Goal: Information Seeking & Learning: Find specific fact

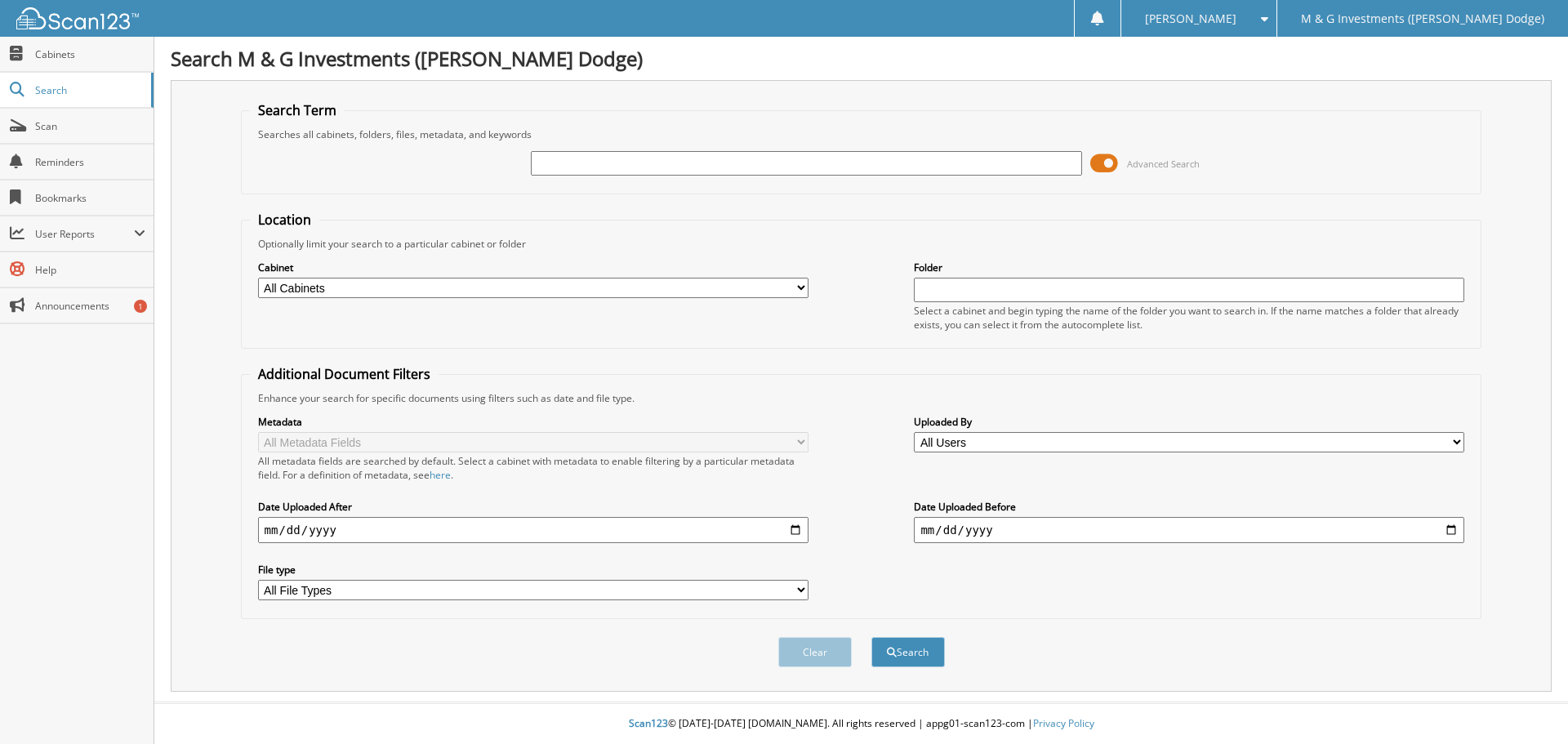
click at [728, 160] on input "text" at bounding box center [806, 163] width 551 height 24
type input "686561"
click at [872, 637] on button "Search" at bounding box center [909, 652] width 74 height 31
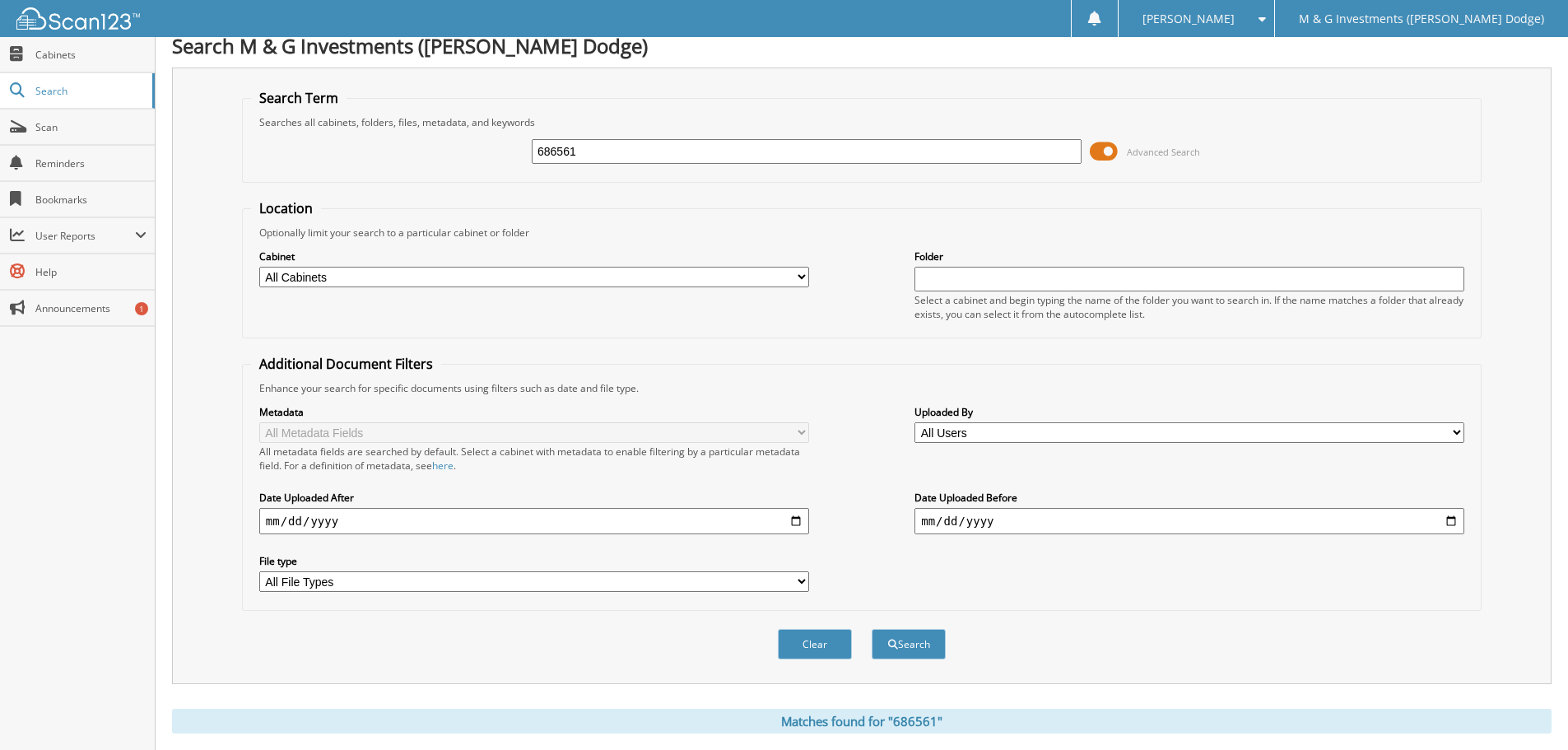
scroll to position [235, 0]
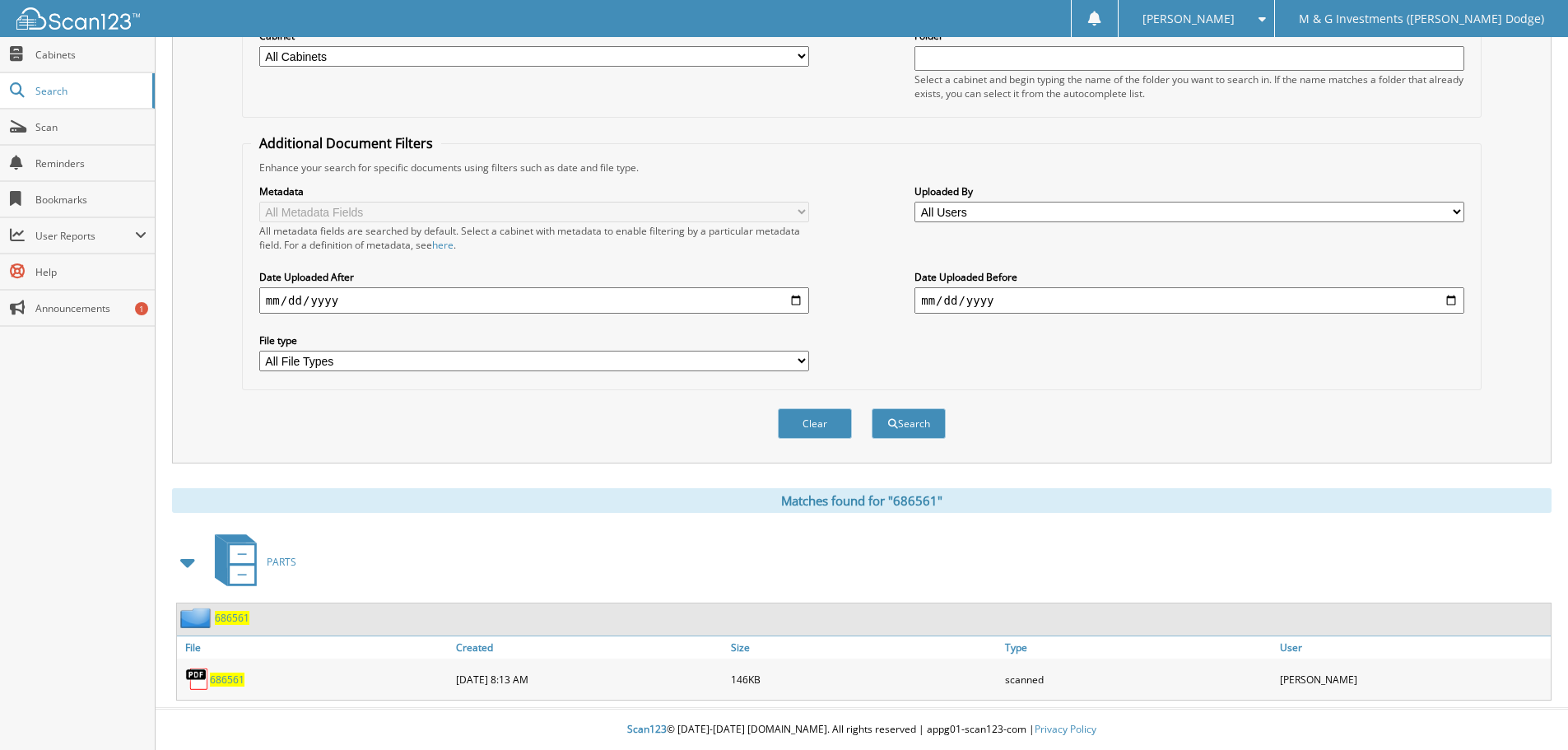
click at [237, 619] on span "686561" at bounding box center [232, 618] width 34 height 14
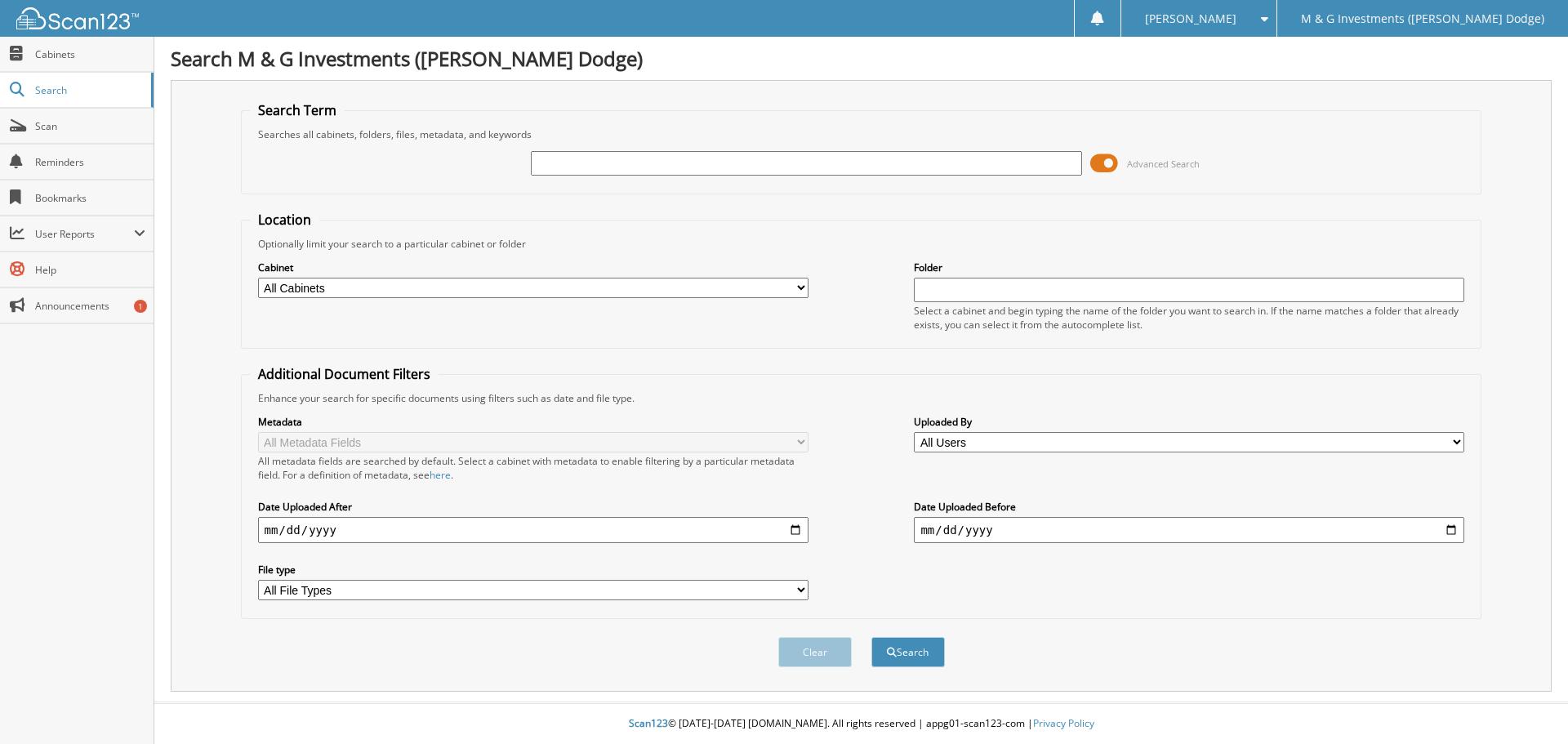
click at [601, 157] on input "text" at bounding box center [806, 163] width 551 height 24
type input "641649"
click at [872, 637] on button "Search" at bounding box center [909, 652] width 74 height 31
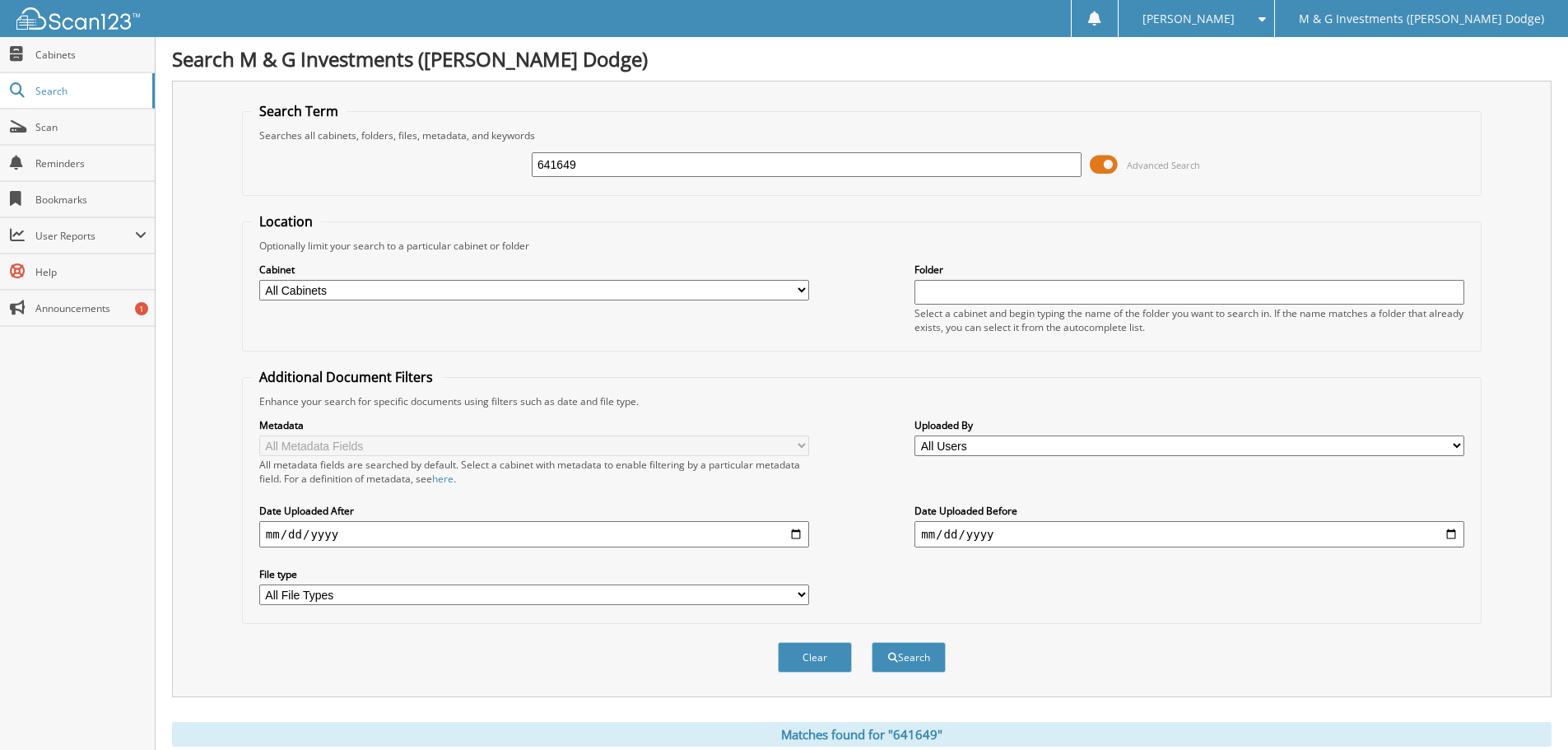
scroll to position [235, 0]
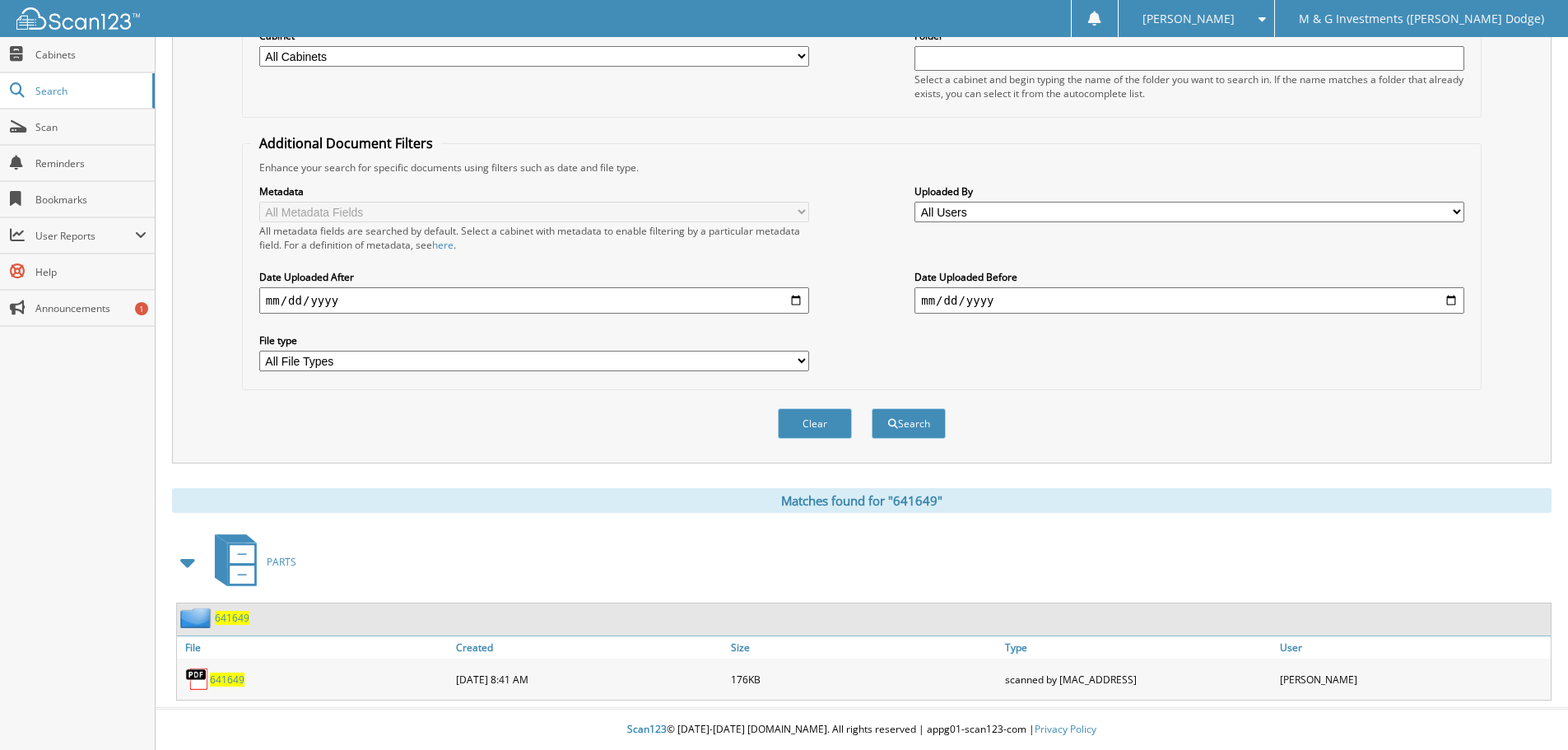
click at [235, 677] on span "641649" at bounding box center [227, 679] width 34 height 14
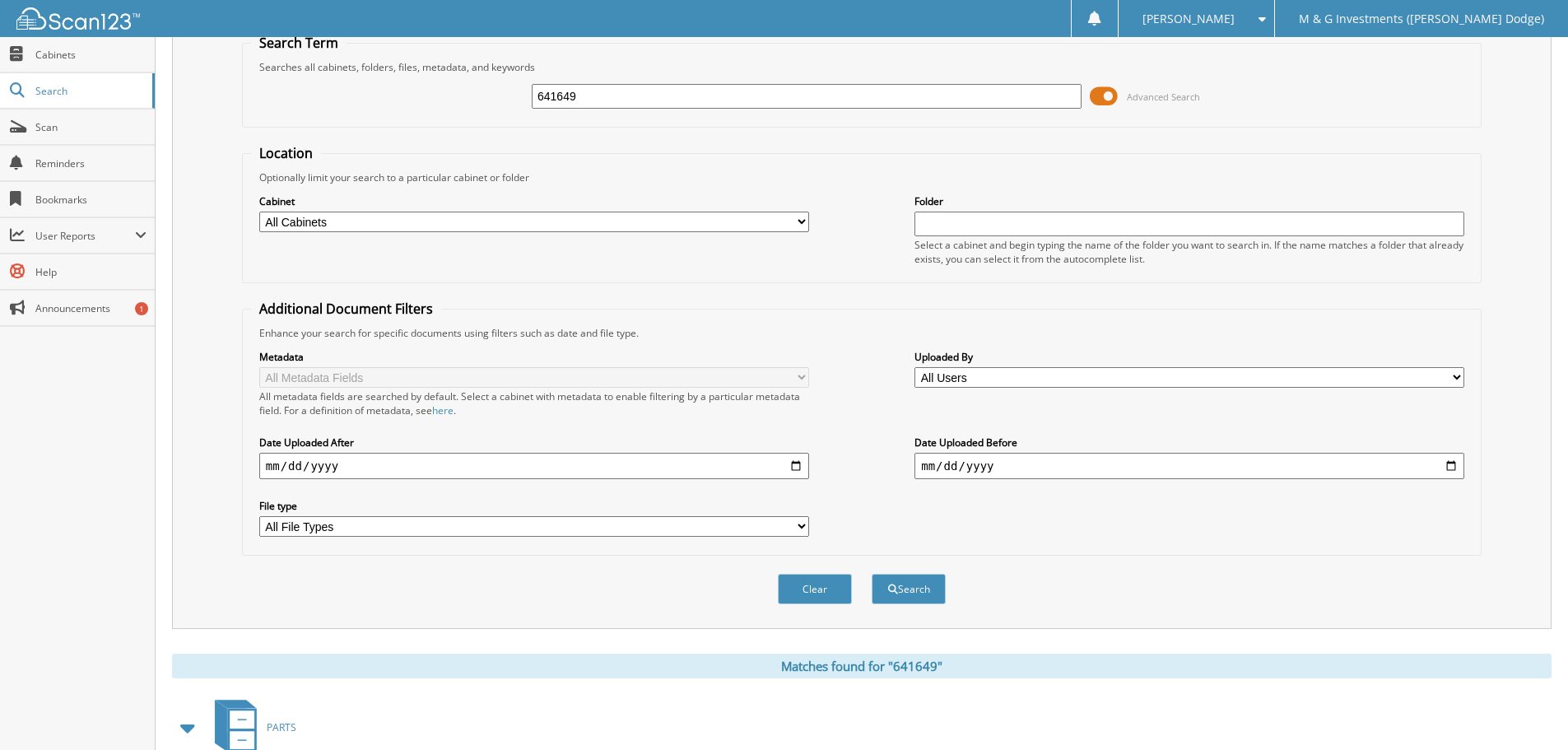
scroll to position [0, 0]
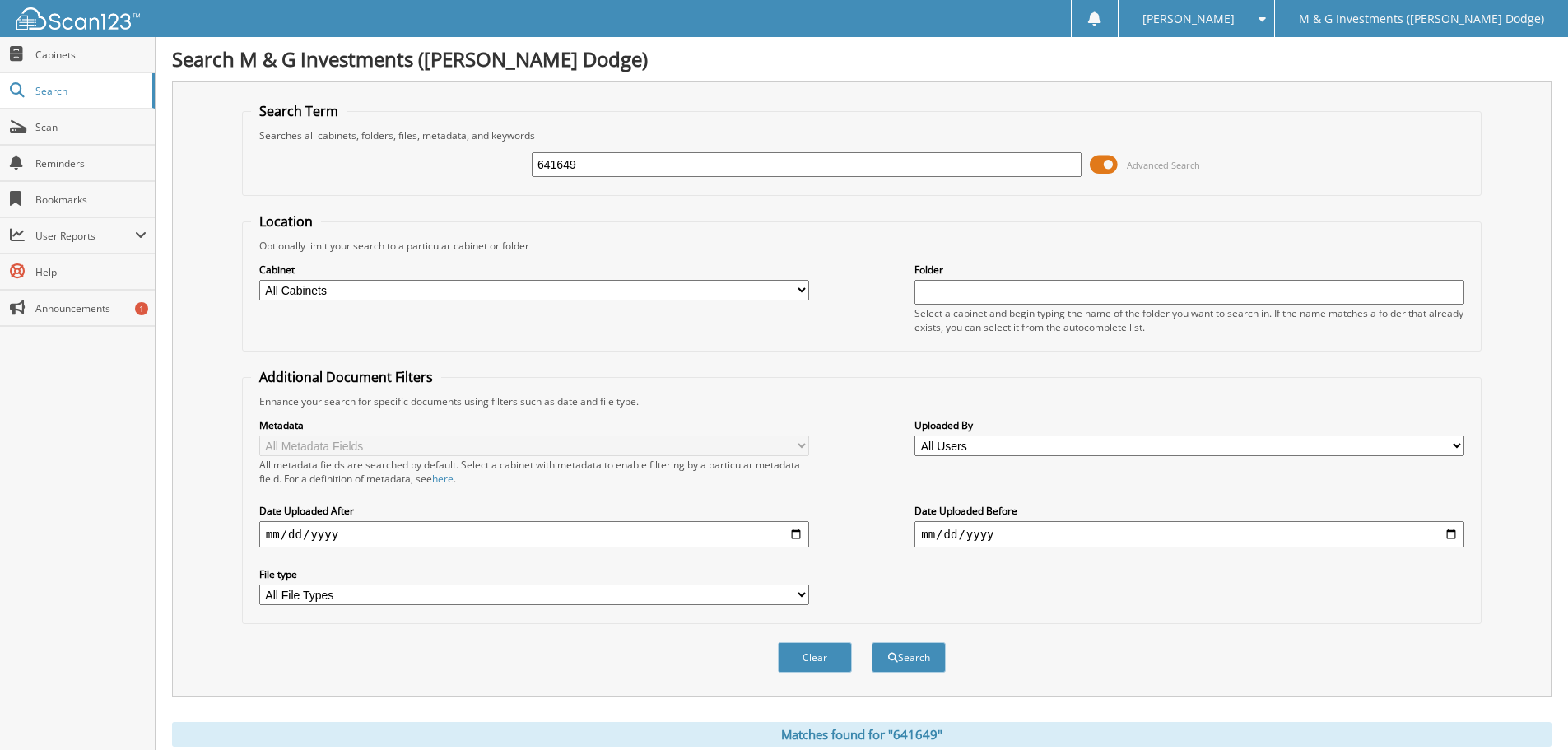
click at [677, 165] on input "641649" at bounding box center [806, 164] width 550 height 24
type input "6"
type input "651800"
click at [872, 642] on button "Search" at bounding box center [909, 657] width 74 height 31
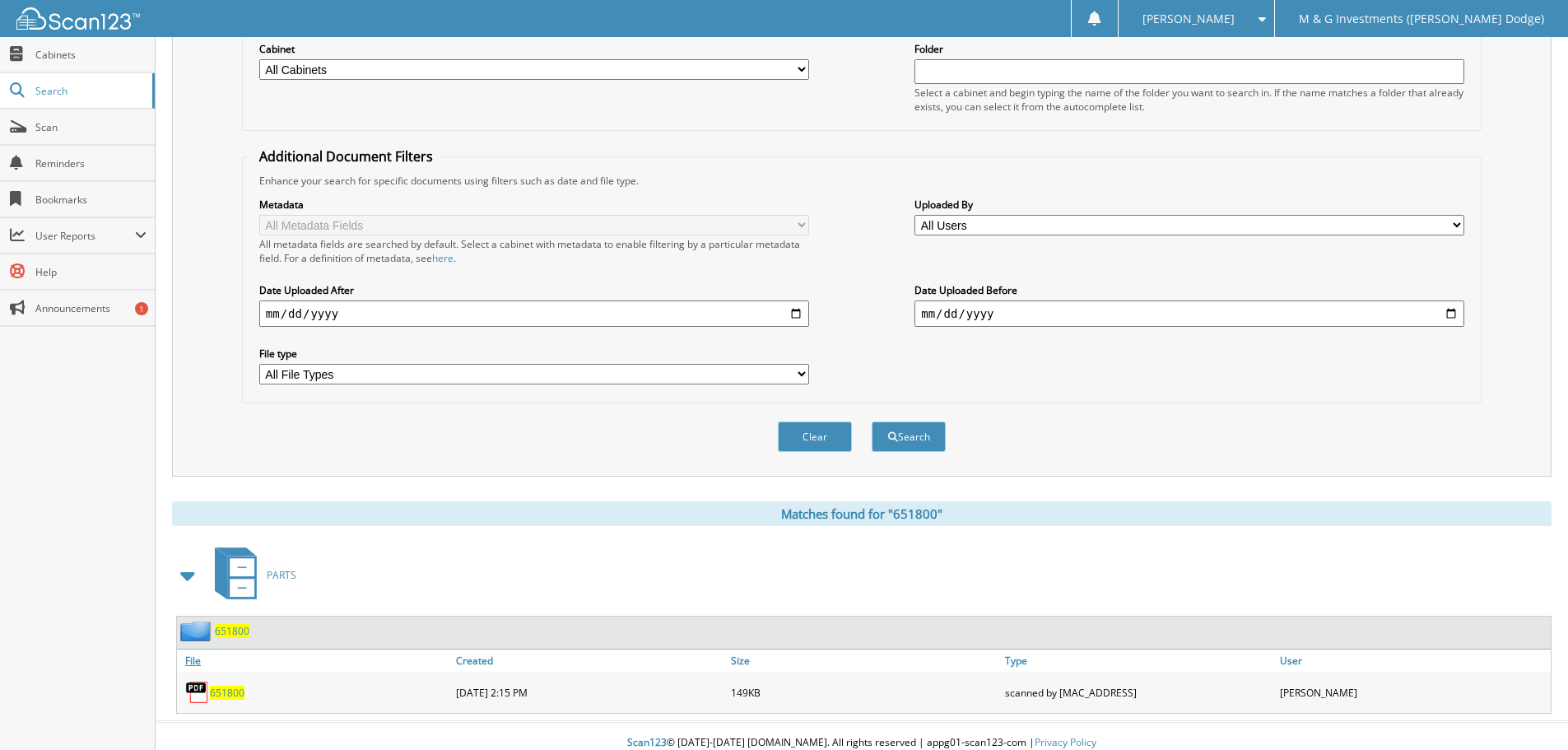
scroll to position [235, 0]
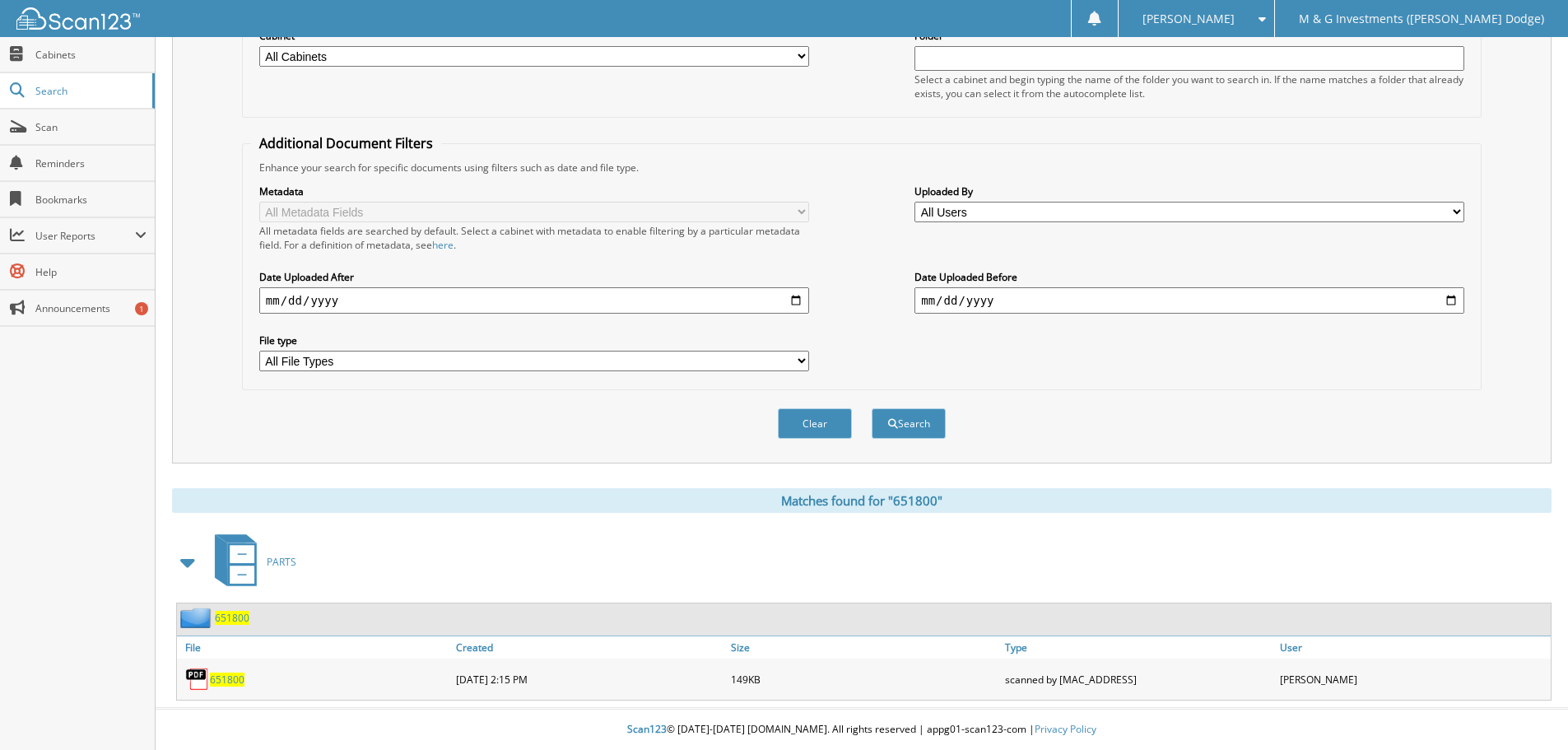
click at [233, 620] on span "651800" at bounding box center [232, 618] width 34 height 14
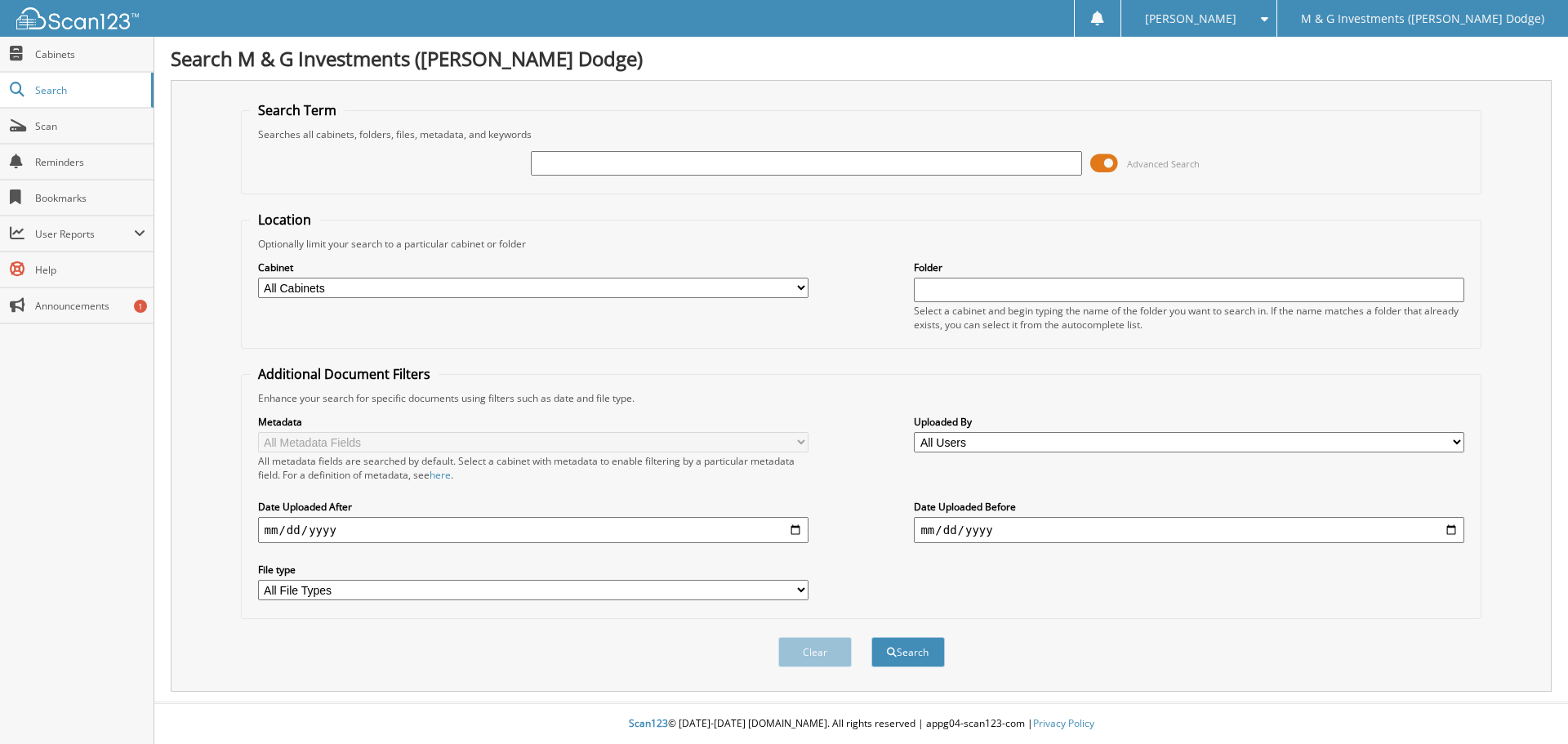
click at [623, 157] on input "text" at bounding box center [806, 163] width 551 height 24
type input "65167"
click at [872, 637] on button "Search" at bounding box center [909, 652] width 74 height 31
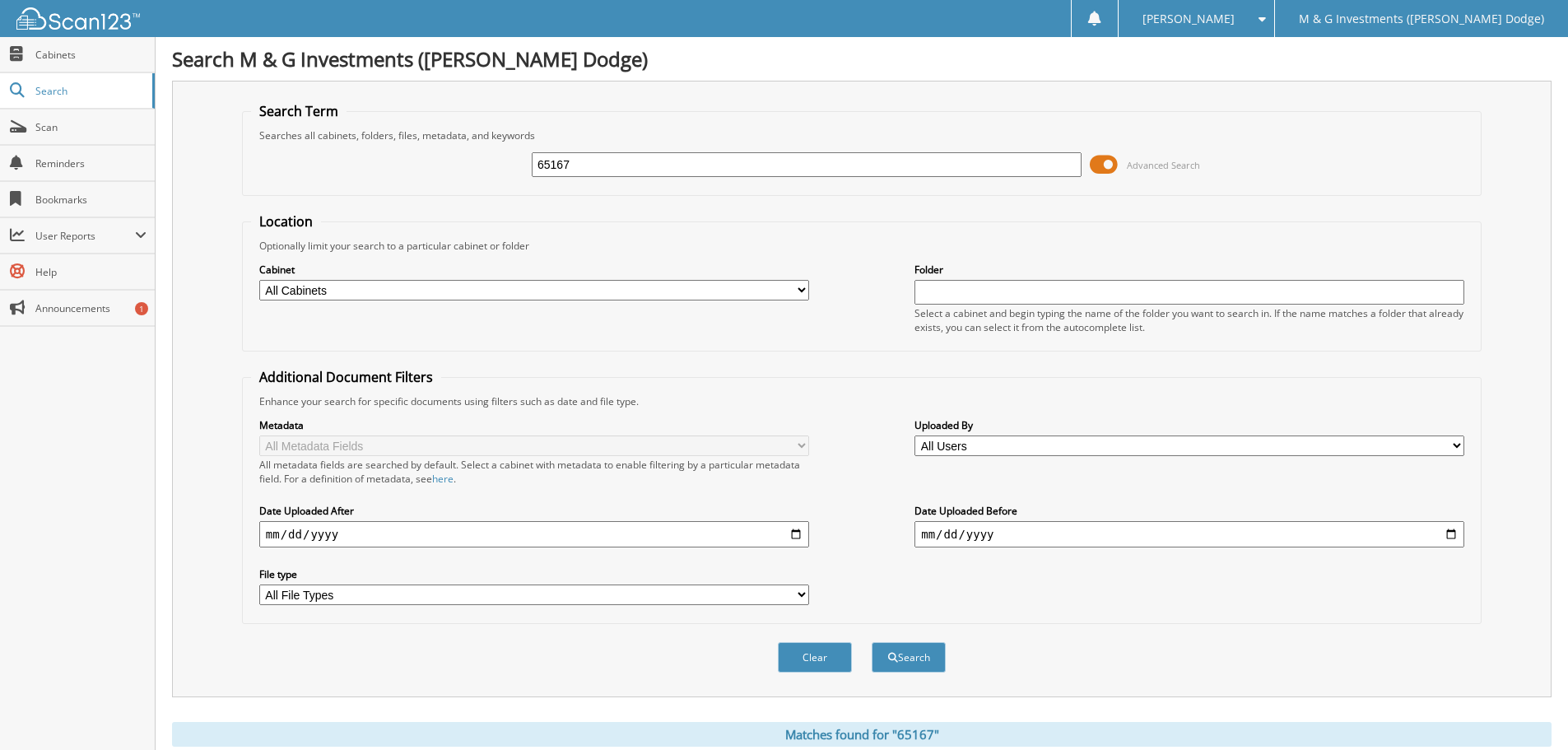
click at [571, 165] on input "65167" at bounding box center [806, 164] width 550 height 24
type input "651671"
click at [872, 642] on button "Search" at bounding box center [909, 657] width 74 height 31
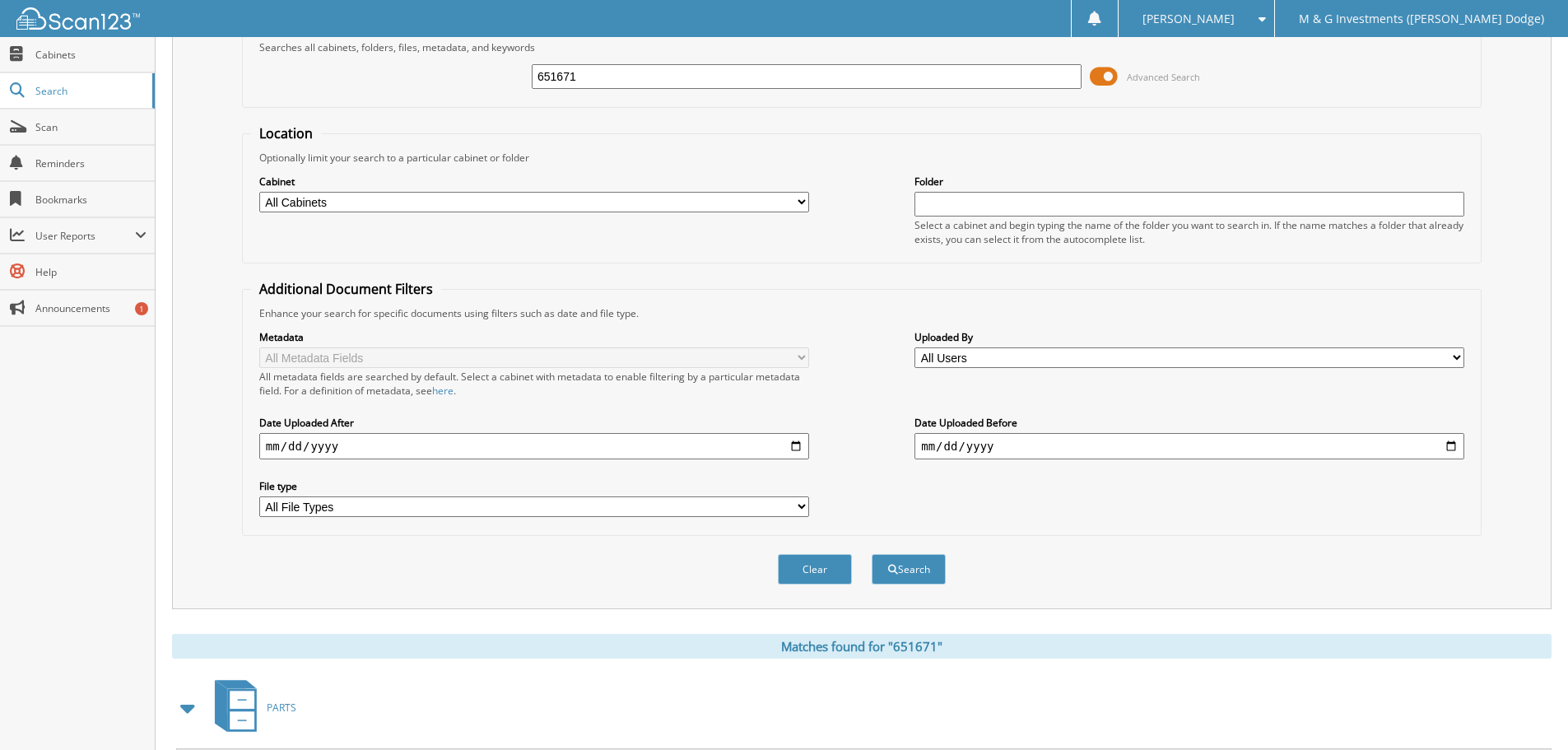
scroll to position [235, 0]
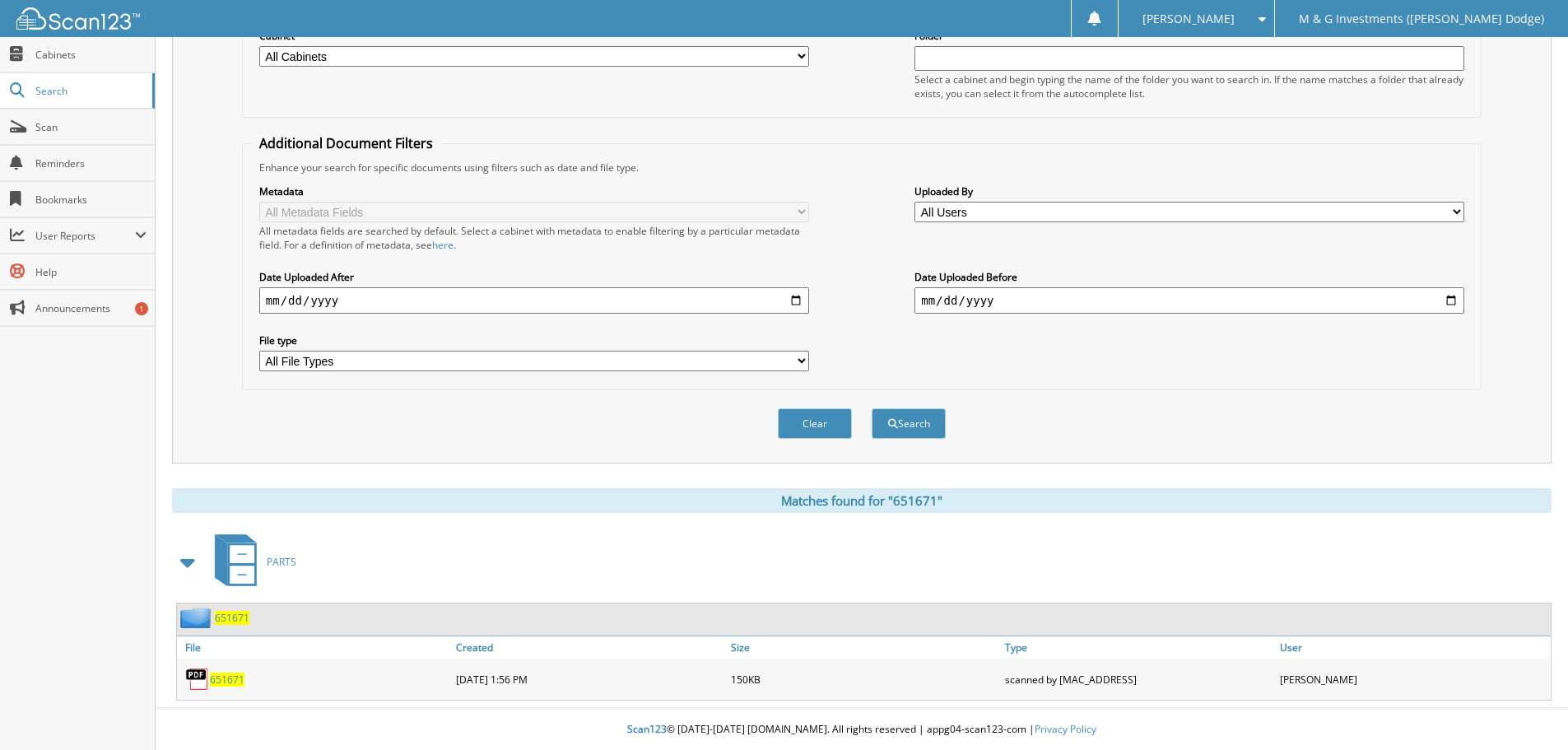
click at [231, 675] on span "651671" at bounding box center [227, 679] width 34 height 14
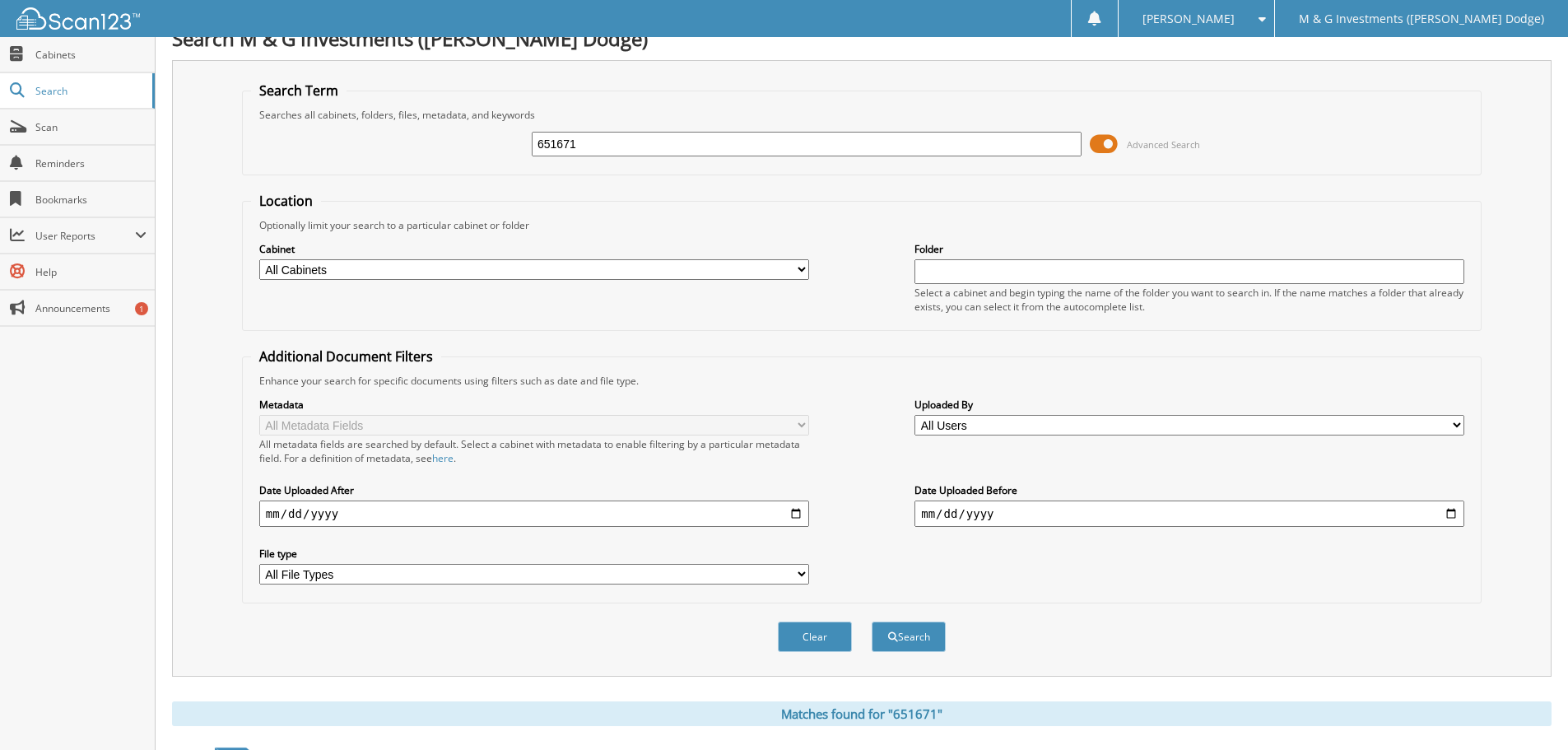
scroll to position [0, 0]
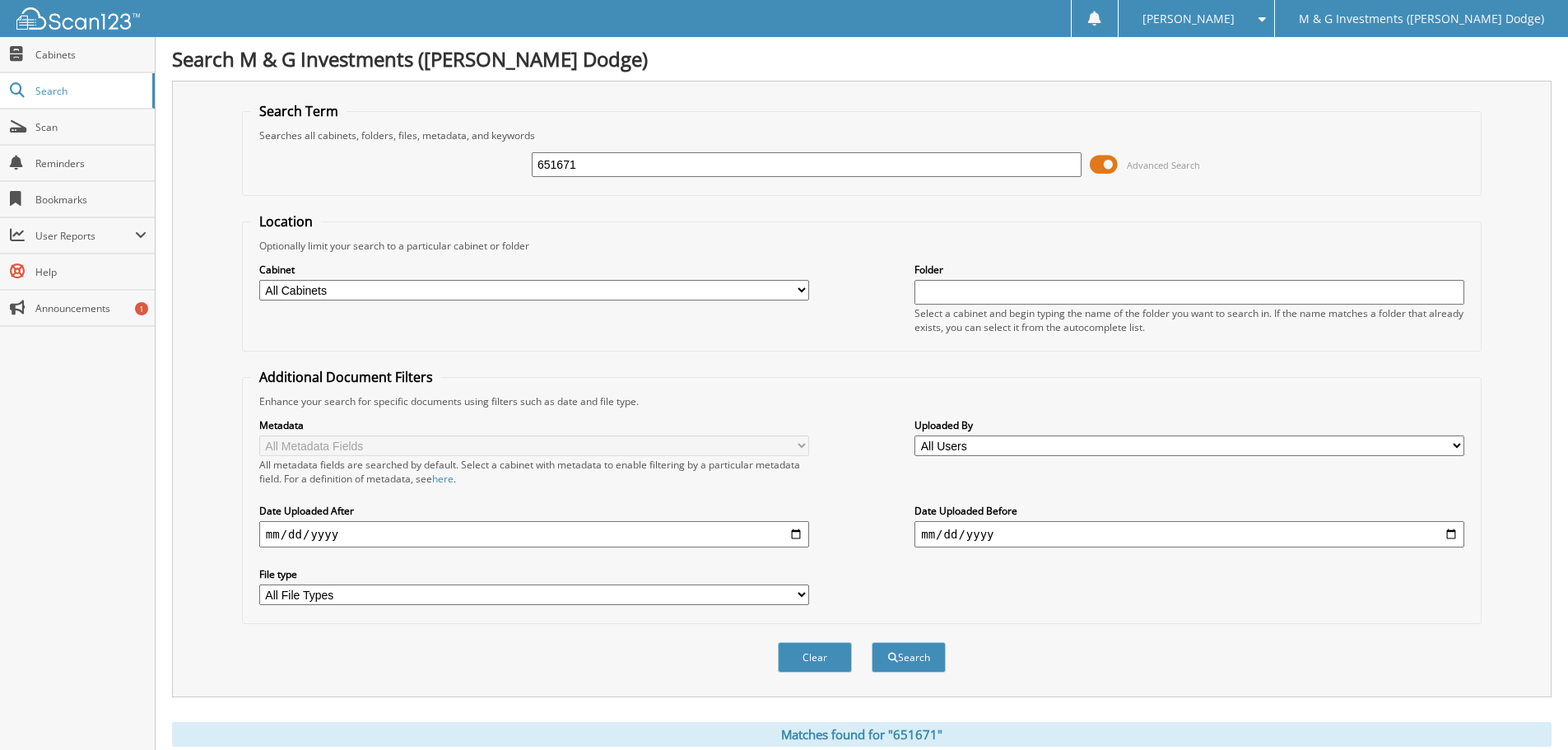
click at [794, 166] on input "651671" at bounding box center [806, 164] width 550 height 24
type input "6"
type input "670224"
click at [872, 642] on button "Search" at bounding box center [909, 657] width 74 height 31
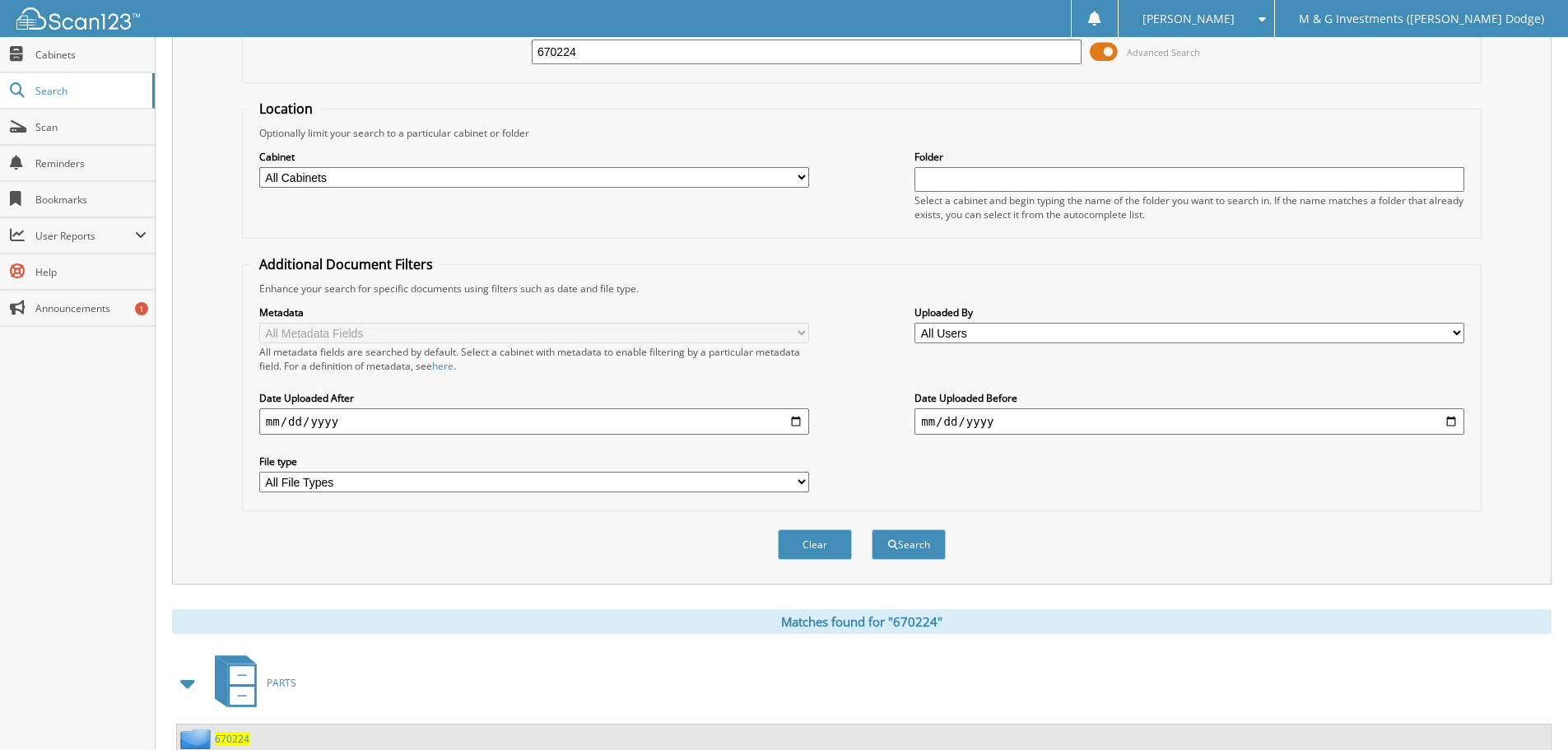
scroll to position [235, 0]
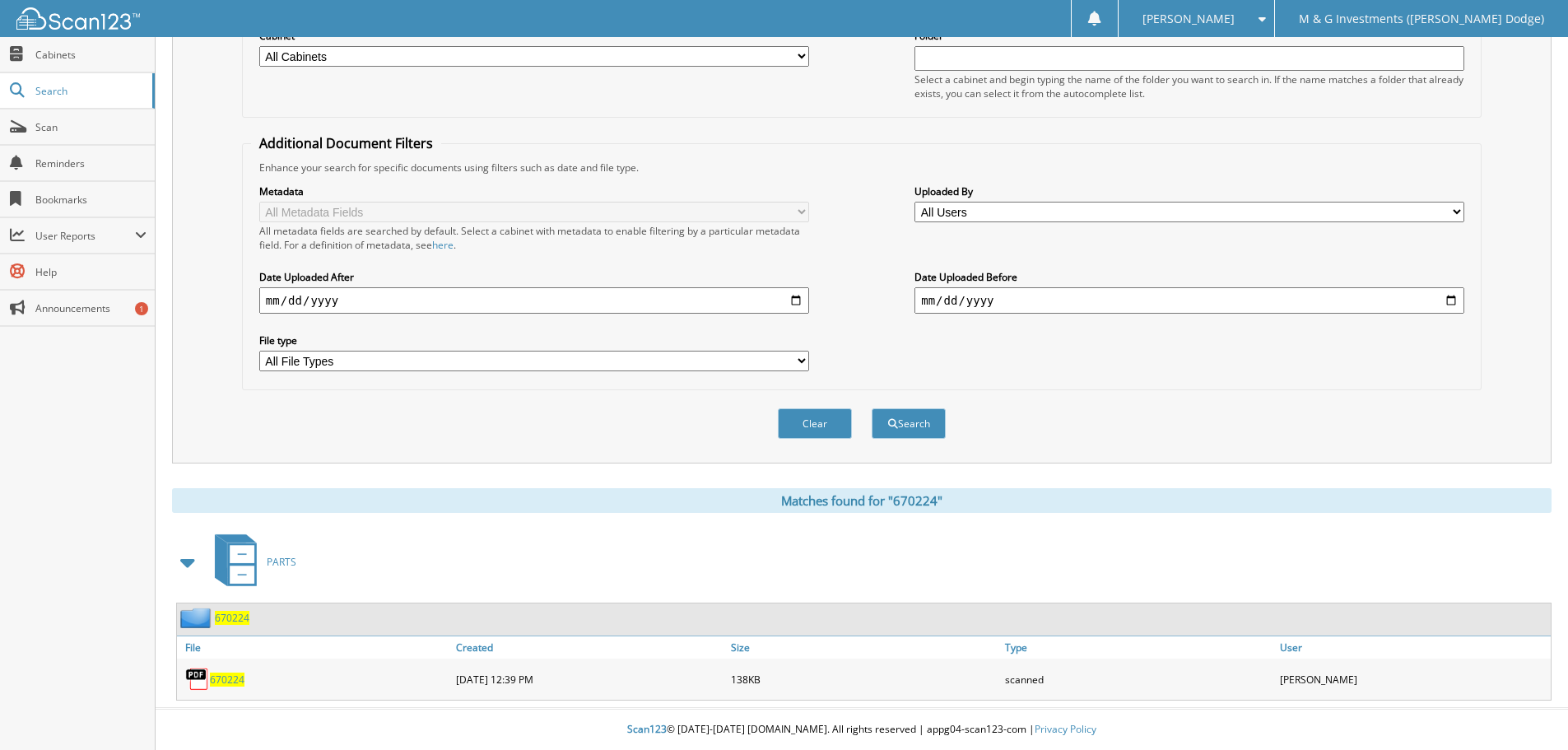
click at [238, 678] on span "670224" at bounding box center [227, 679] width 34 height 14
click at [229, 620] on span "670224" at bounding box center [232, 618] width 34 height 14
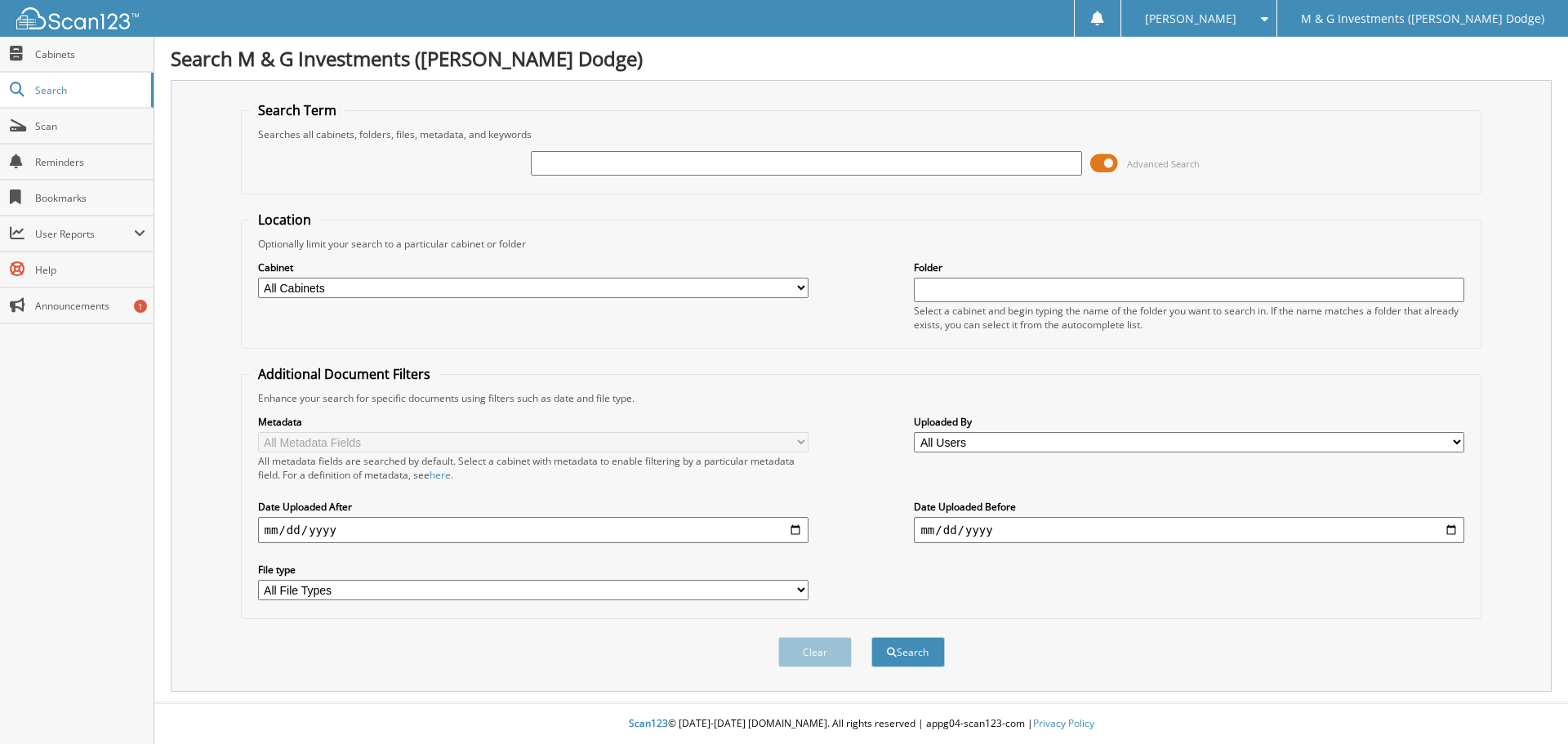
click at [610, 169] on input "text" at bounding box center [806, 163] width 551 height 24
type input "668237-1"
click at [872, 637] on button "Search" at bounding box center [909, 652] width 74 height 31
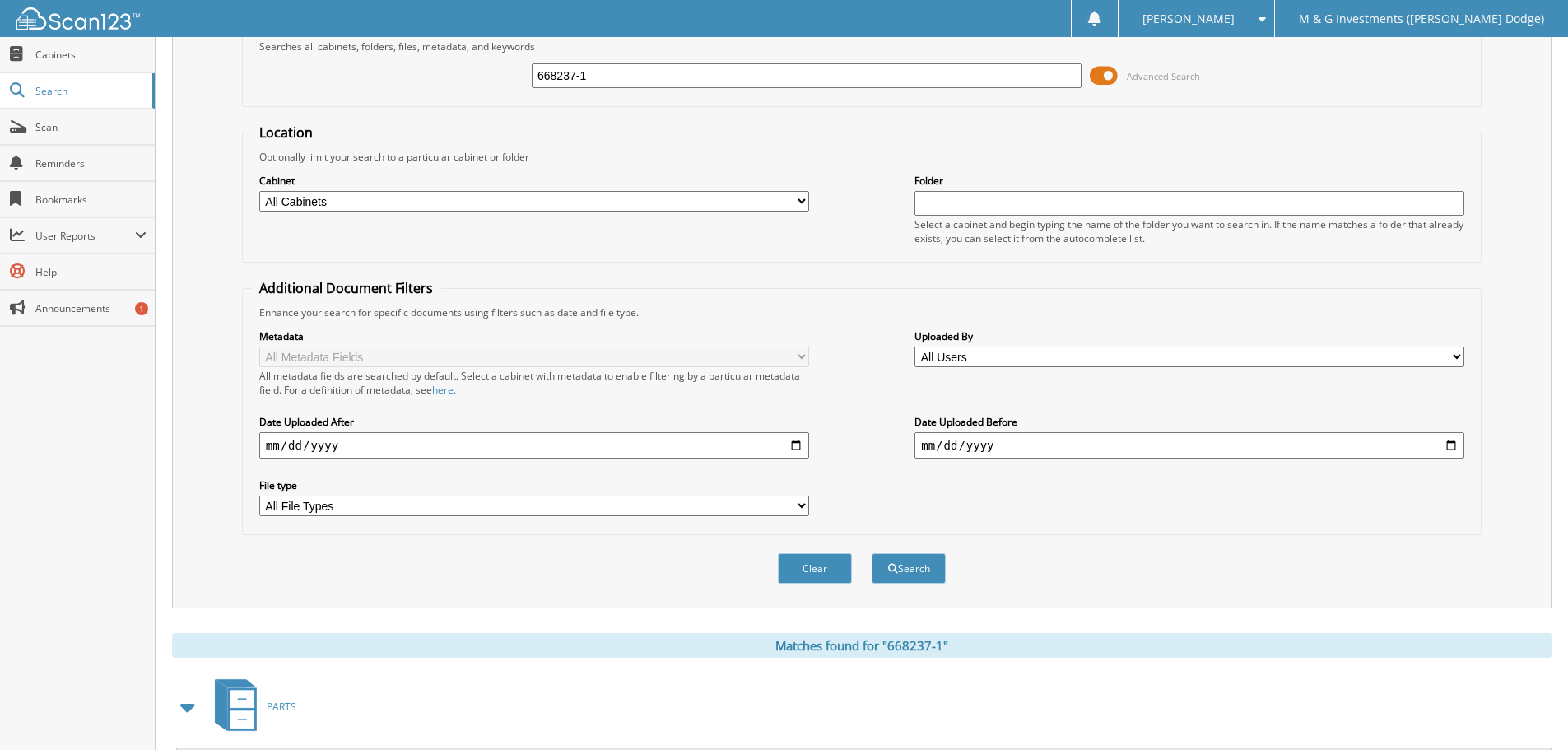
scroll to position [235, 0]
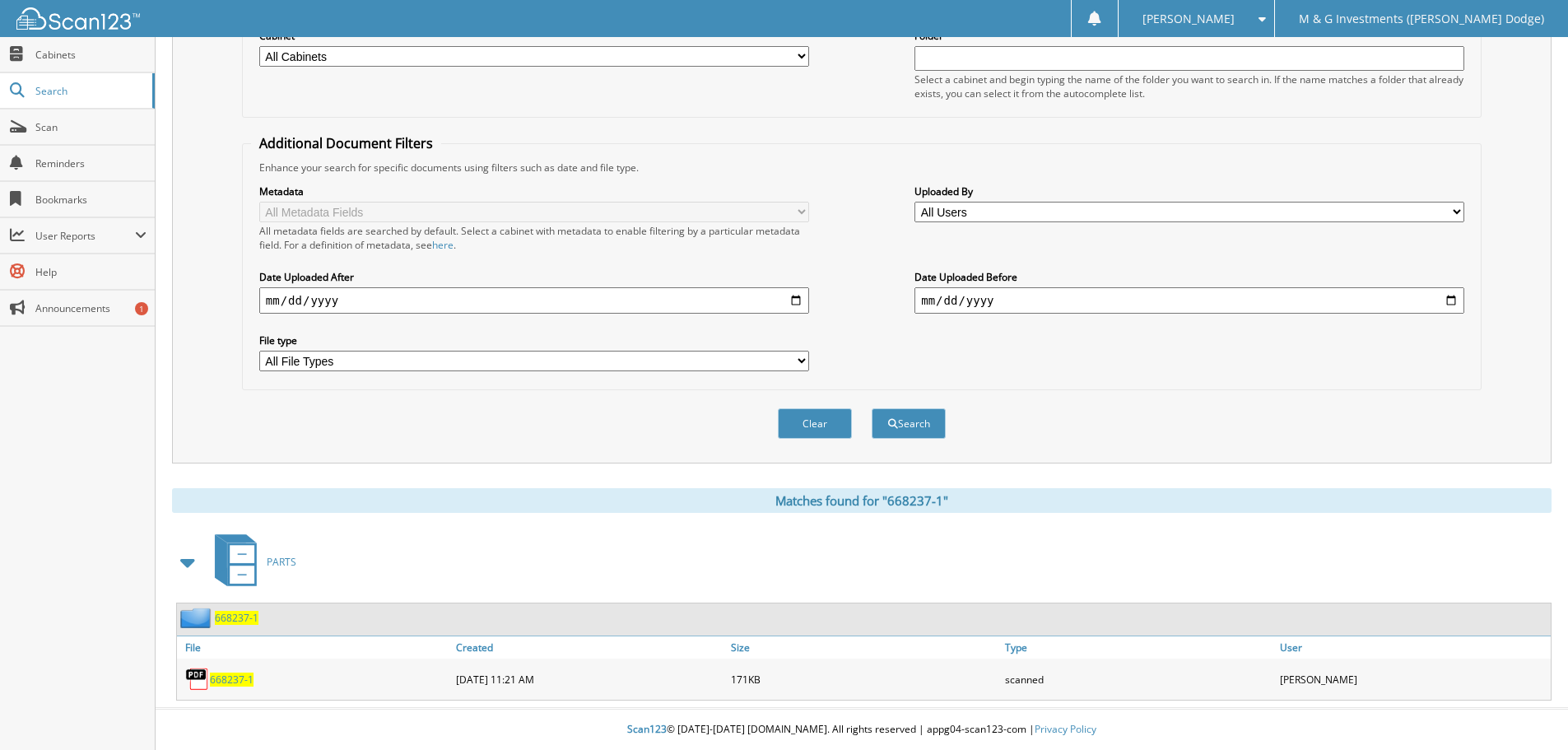
click at [245, 619] on span "668237-1" at bounding box center [237, 618] width 44 height 14
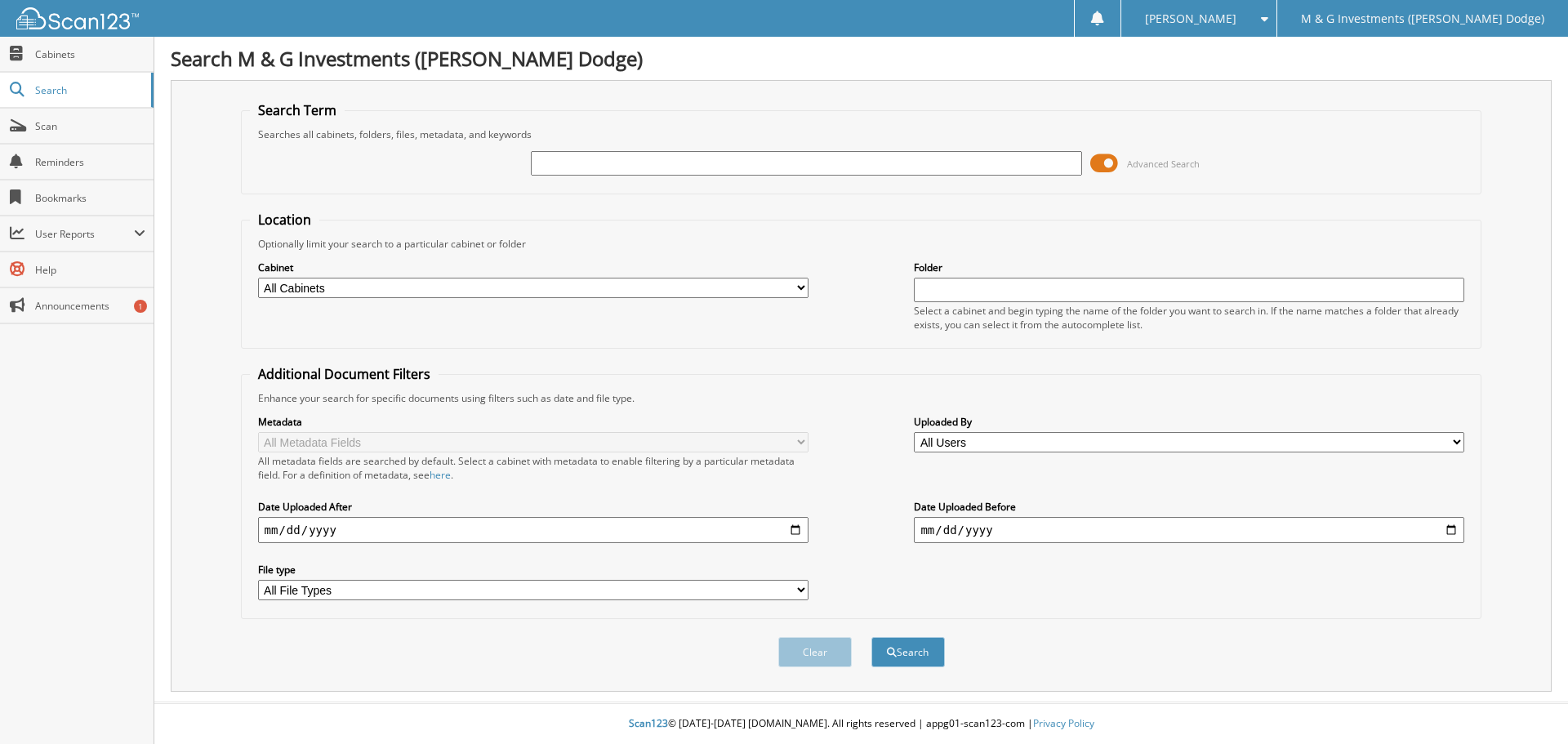
click at [534, 161] on input "text" at bounding box center [806, 163] width 551 height 24
type input "641649"
click at [872, 637] on button "Search" at bounding box center [909, 652] width 74 height 31
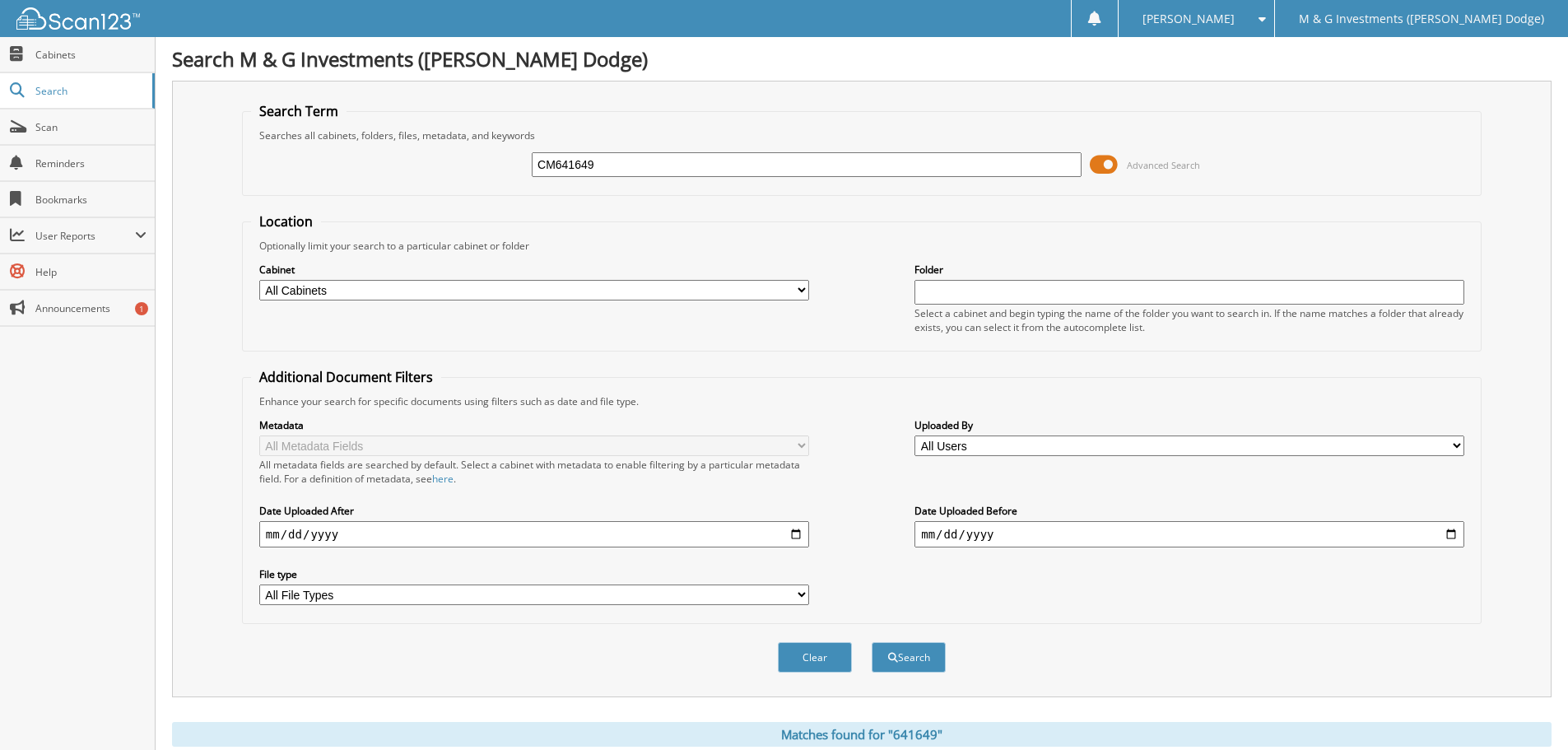
type input "CM641649"
click at [872, 642] on button "Search" at bounding box center [909, 657] width 74 height 31
click at [127, 453] on div "Close Cabinets Search Scan Reminders Bookmarks User Reports" at bounding box center [78, 394] width 156 height 713
click at [53, 44] on link "Cabinets" at bounding box center [77, 54] width 155 height 35
